Goal: Check status: Check status

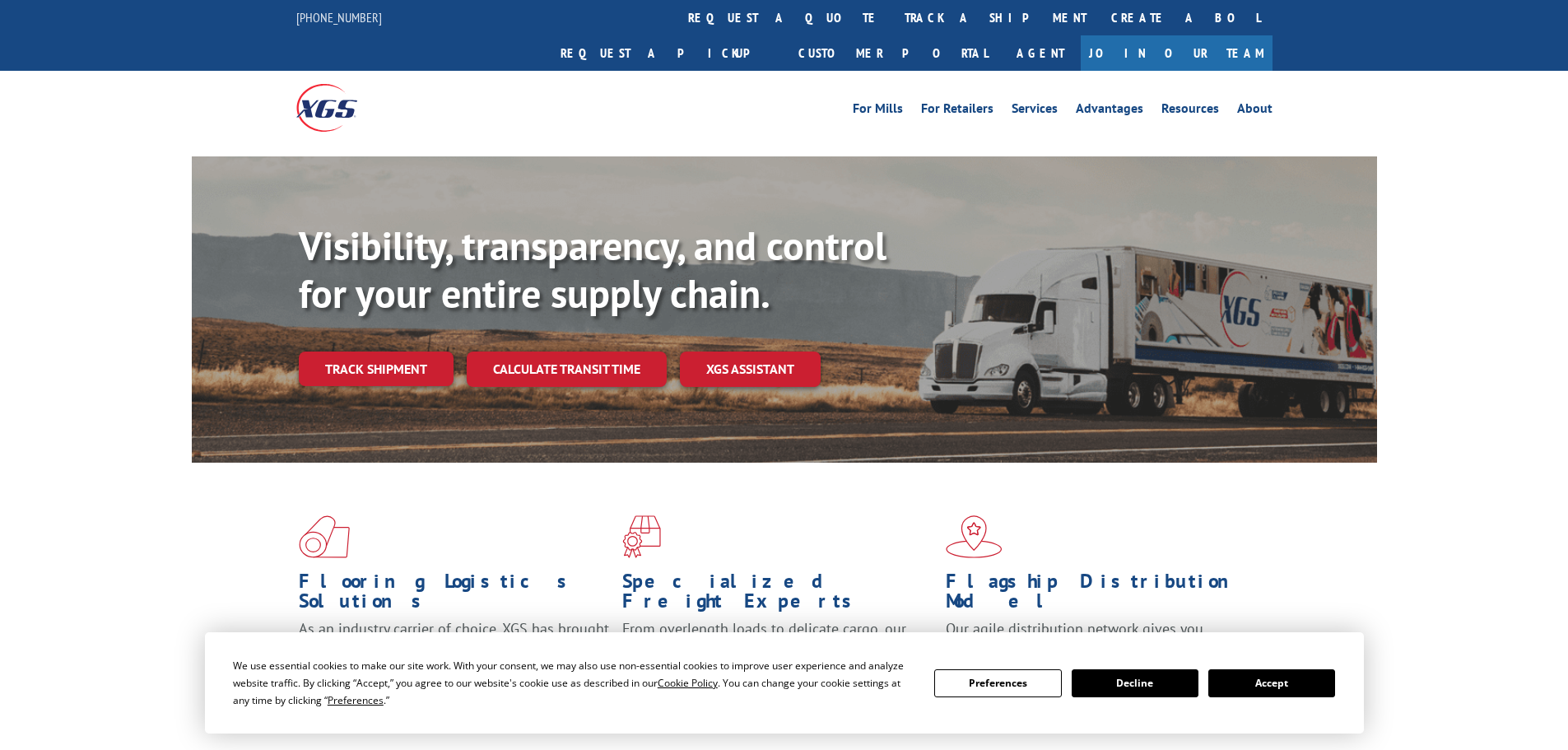
drag, startPoint x: 714, startPoint y: 23, endPoint x: 714, endPoint y: 38, distance: 15.0
click at [892, 23] on link "track a shipment" at bounding box center [996, 17] width 206 height 35
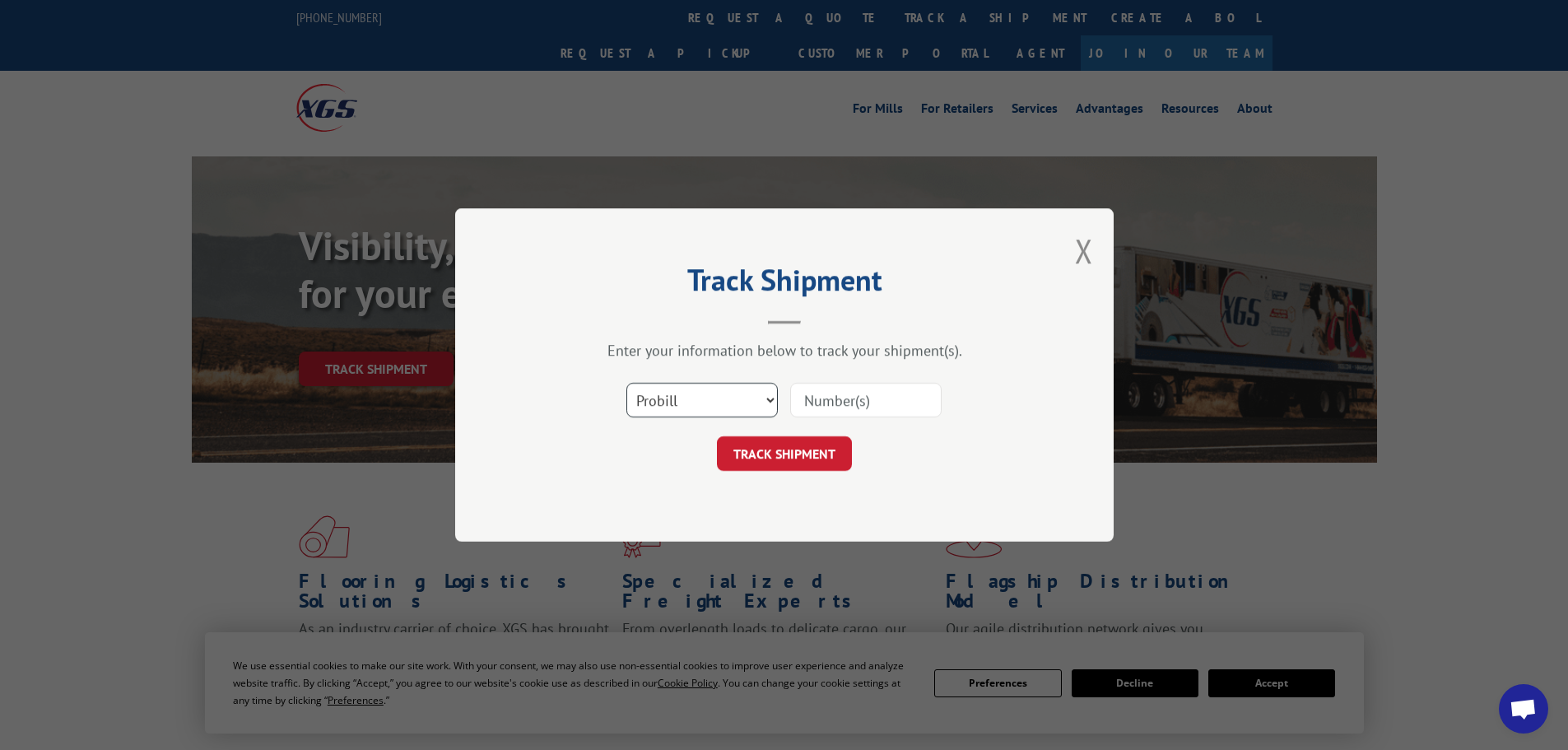
click at [727, 406] on select "Select category... Probill BOL PO" at bounding box center [701, 400] width 151 height 34
select select "po"
click at [626, 383] on select "Select category... Probill BOL PO" at bounding box center [701, 400] width 151 height 34
click at [824, 404] on input at bounding box center [866, 400] width 151 height 34
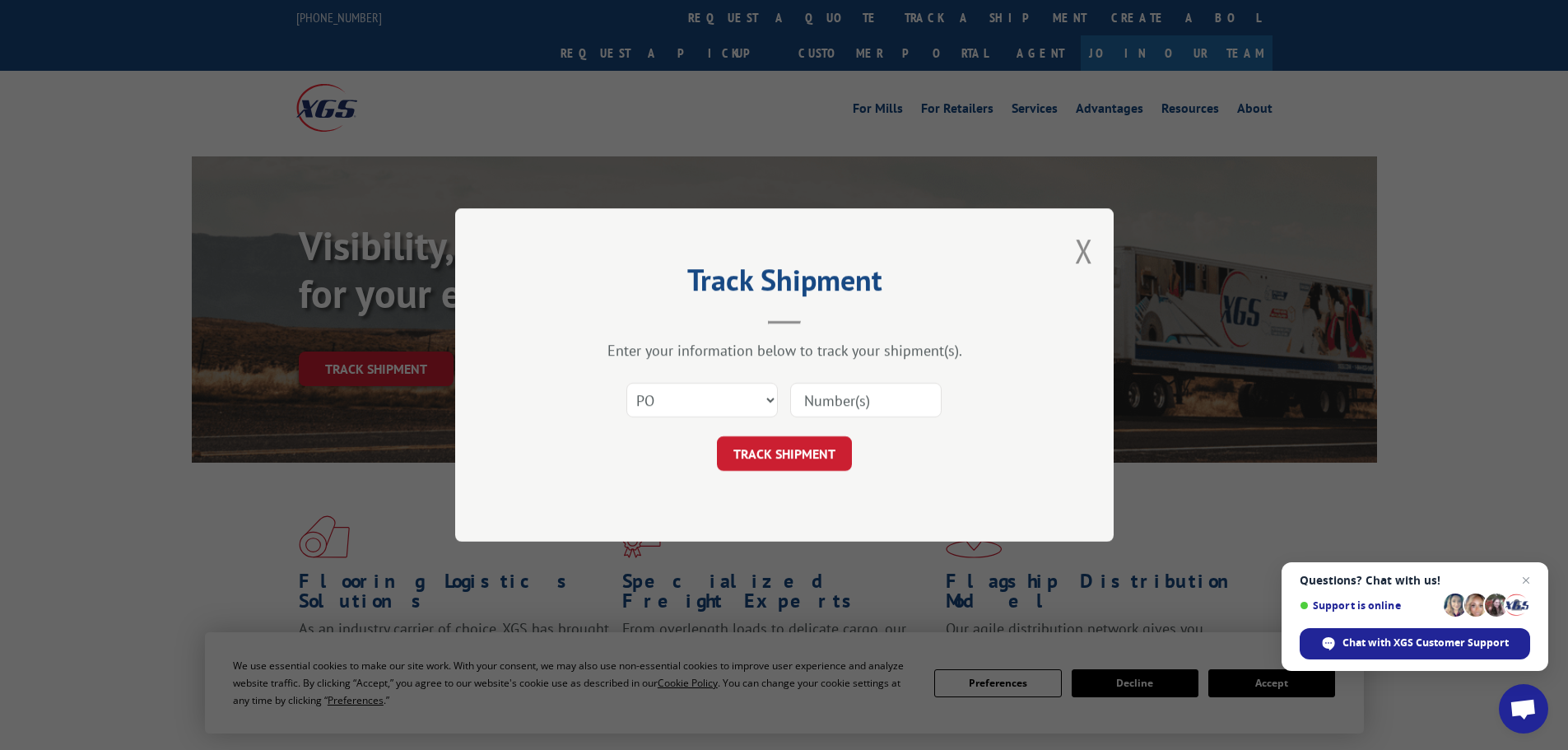
paste input "44533486"
type input "44533486"
click at [820, 442] on button "TRACK SHIPMENT" at bounding box center [784, 453] width 135 height 34
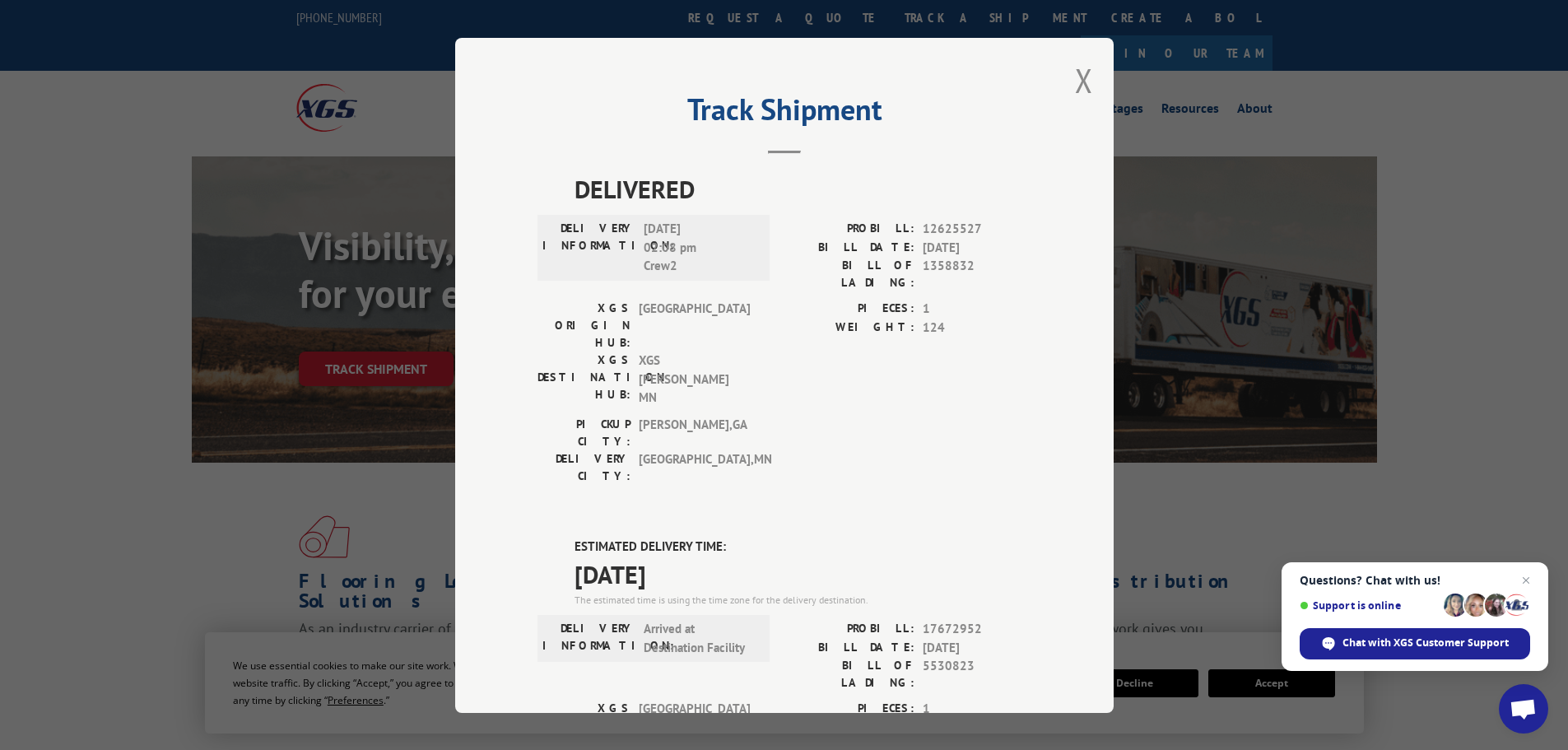
click at [1086, 75] on div "Track Shipment DELIVERED DELIVERY INFORMATION: [DATE] 02:08 pm Crew2 PROBILL: 1…" at bounding box center [784, 375] width 658 height 675
click at [1065, 87] on div "Track Shipment DELIVERED DELIVERY INFORMATION: [DATE] 02:08 pm Crew2 PROBILL: 1…" at bounding box center [784, 375] width 658 height 675
click at [1075, 82] on button "Close modal" at bounding box center [1084, 80] width 18 height 44
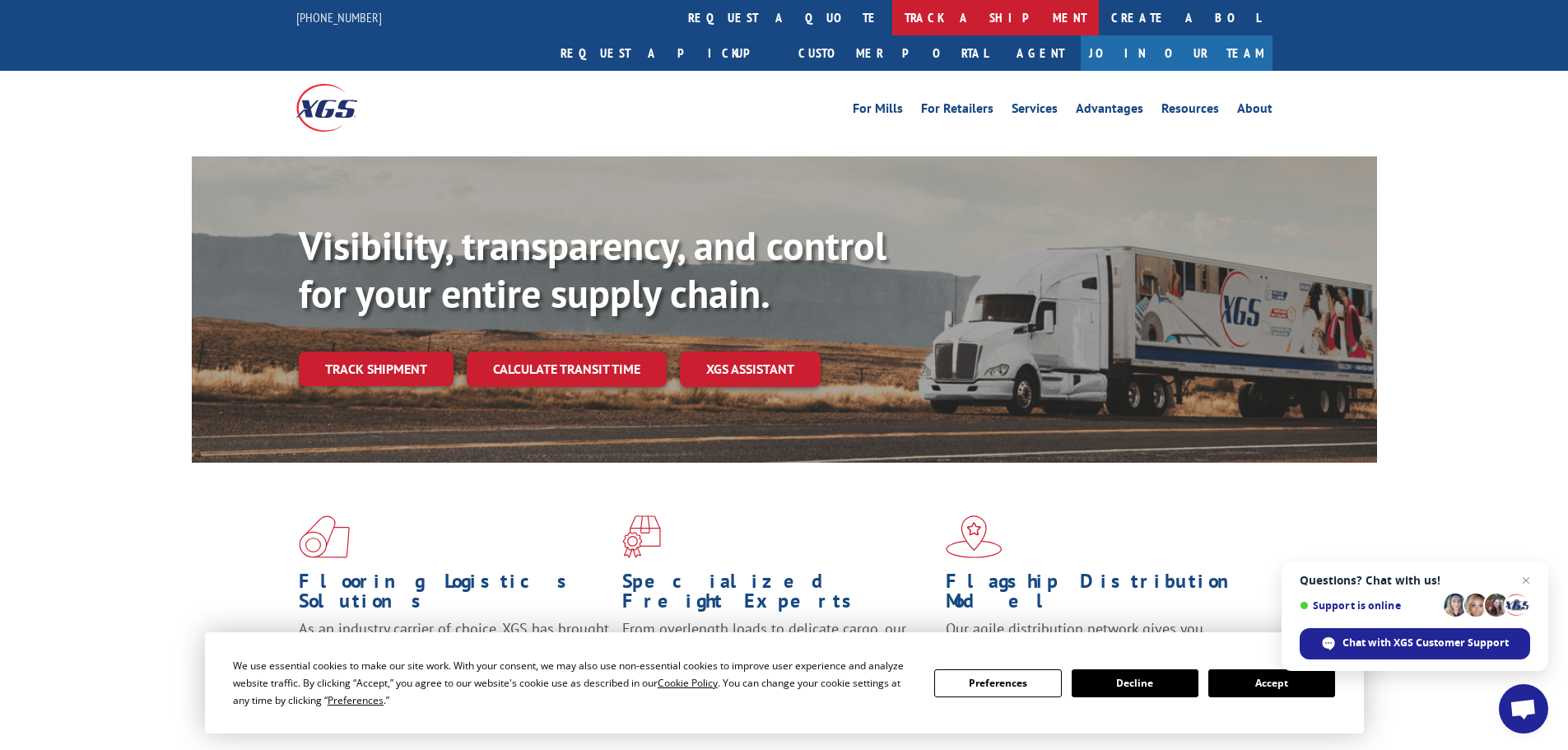
click at [892, 18] on link "track a shipment" at bounding box center [996, 17] width 206 height 35
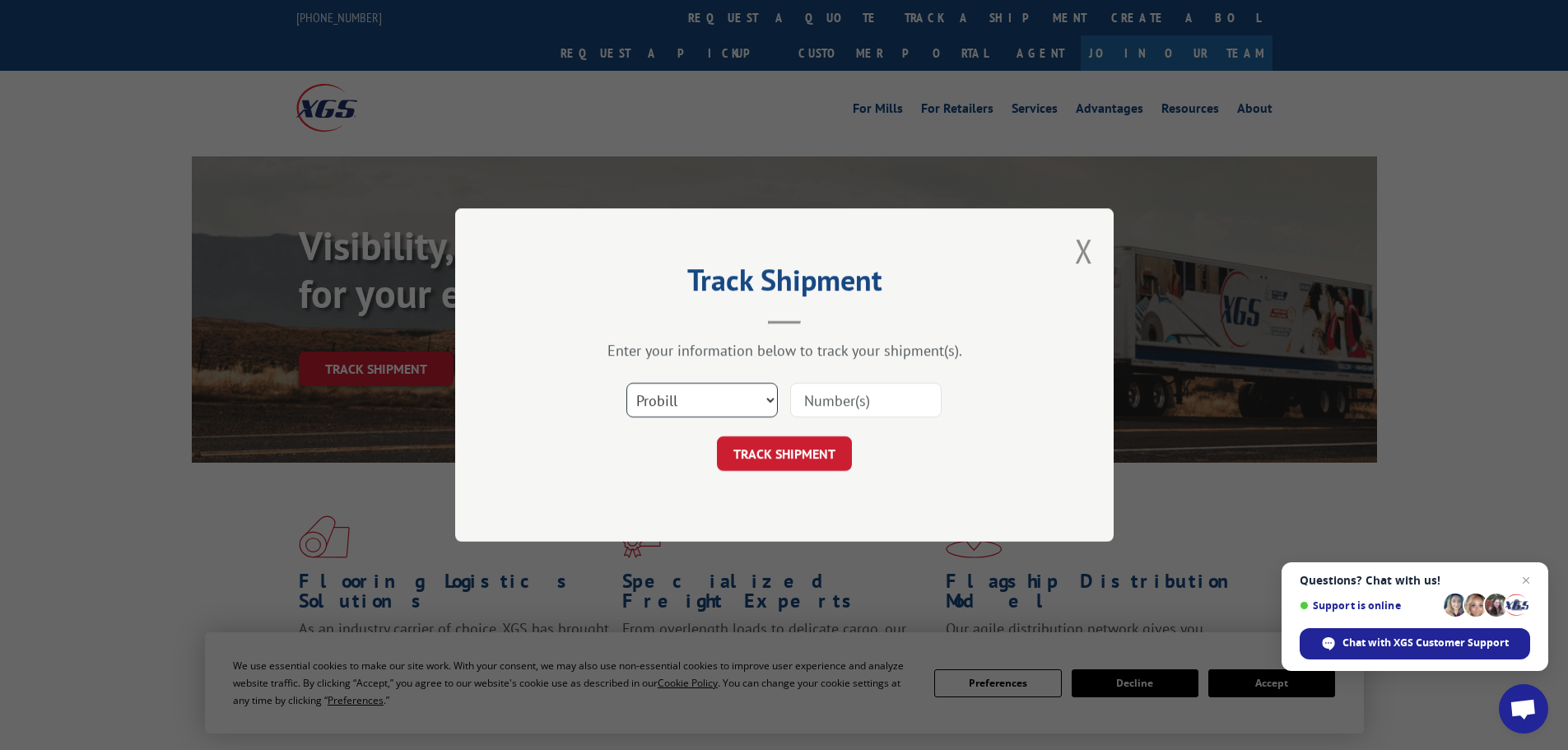
click at [658, 410] on select "Select category... Probill BOL PO" at bounding box center [701, 400] width 151 height 34
click at [626, 383] on select "Select category... Probill BOL PO" at bounding box center [701, 400] width 151 height 34
click at [668, 399] on select "Select category... Probill BOL PO" at bounding box center [701, 400] width 151 height 34
select select "po"
click at [626, 383] on select "Select category... Probill BOL PO" at bounding box center [701, 400] width 151 height 34
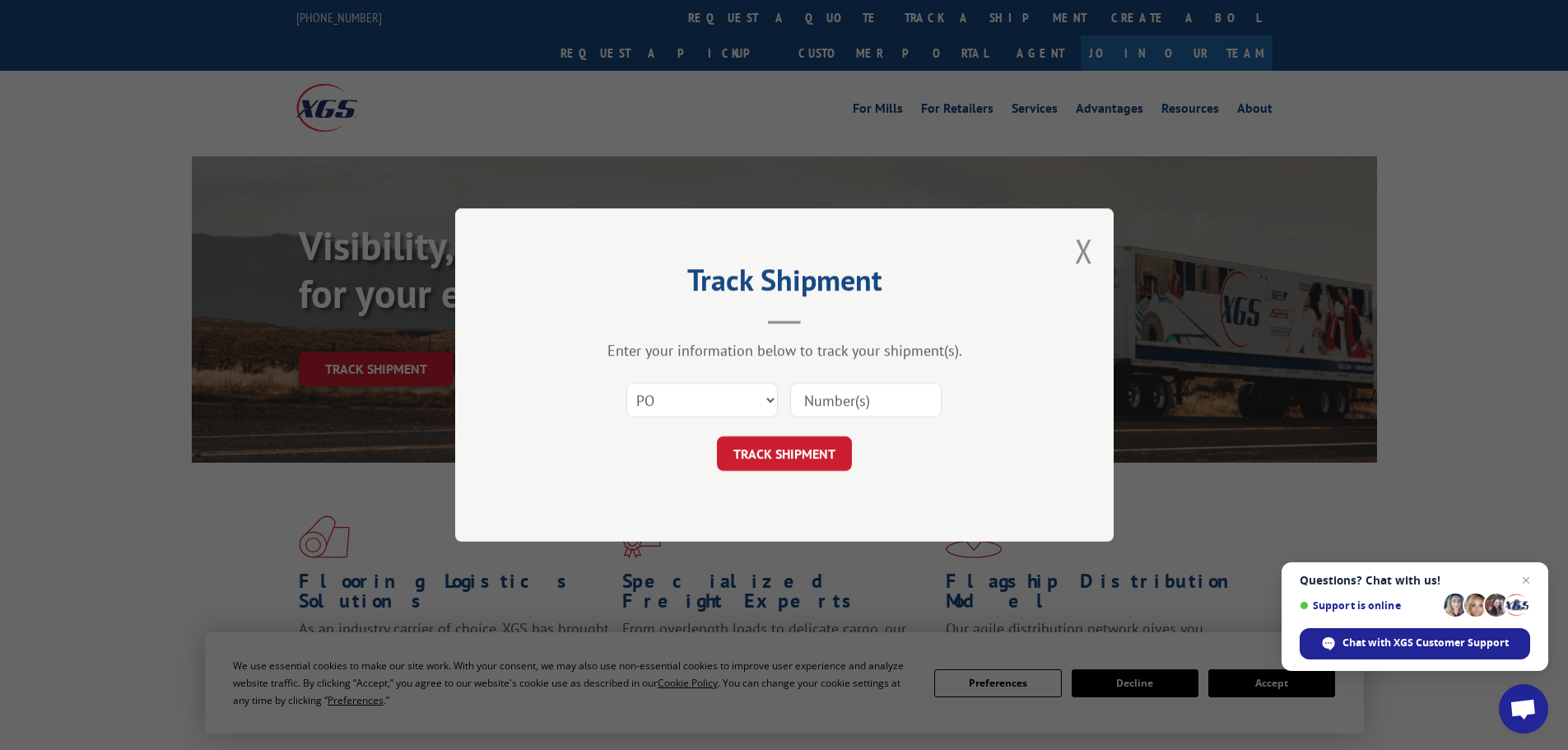
click at [834, 406] on input at bounding box center [866, 400] width 151 height 34
paste input "44533525"
type input "44533525"
click at [757, 472] on div "Track Shipment Enter your information below to track your shipment(s). Select c…" at bounding box center [784, 375] width 658 height 333
click at [778, 442] on button "TRACK SHIPMENT" at bounding box center [784, 453] width 135 height 34
